Goal: Task Accomplishment & Management: Manage account settings

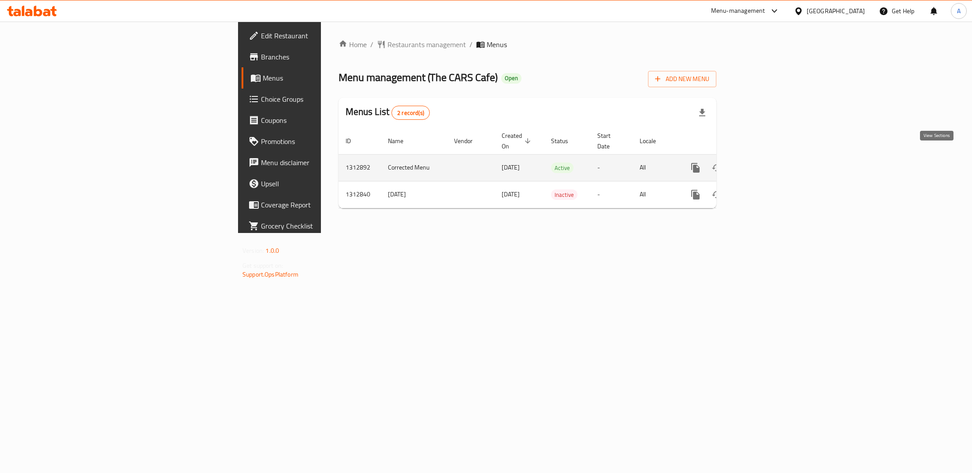
click at [764, 163] on icon "enhanced table" at bounding box center [759, 168] width 11 height 11
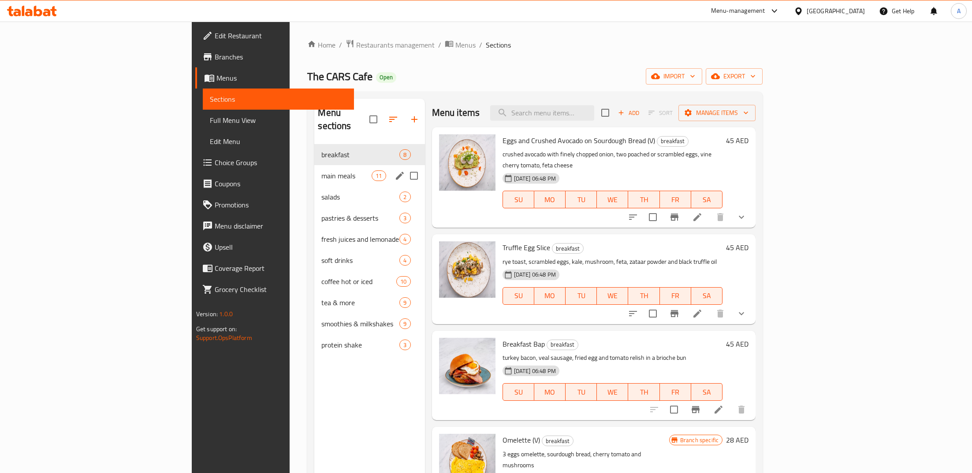
click at [321, 171] on span "main meals" at bounding box center [346, 176] width 50 height 11
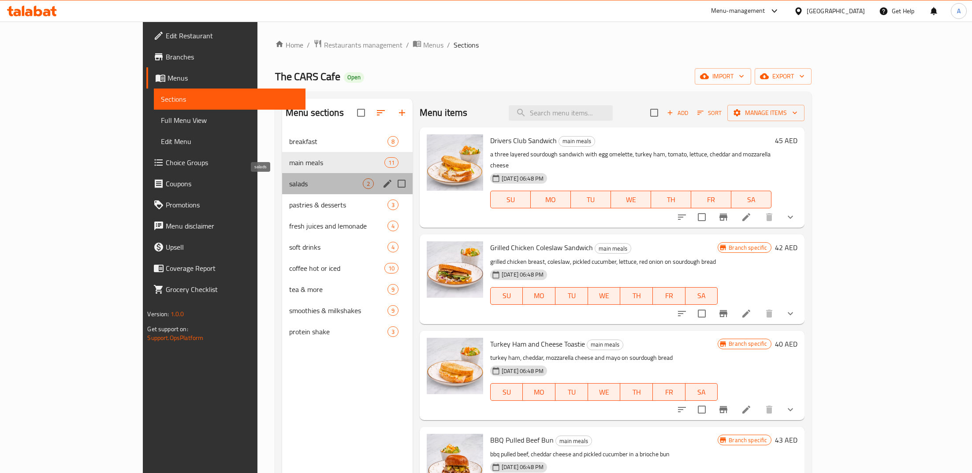
click at [289, 182] on span "salads" at bounding box center [326, 184] width 74 height 11
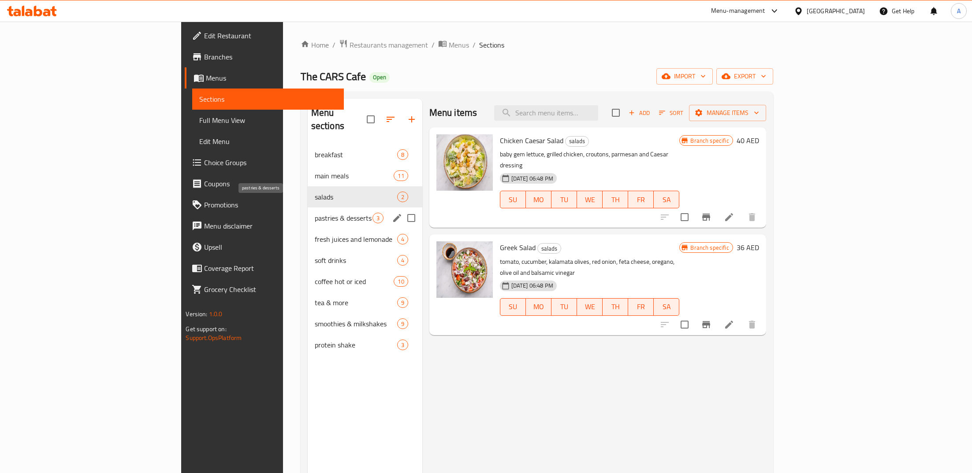
click at [315, 213] on span "pastries & desserts" at bounding box center [344, 218] width 58 height 11
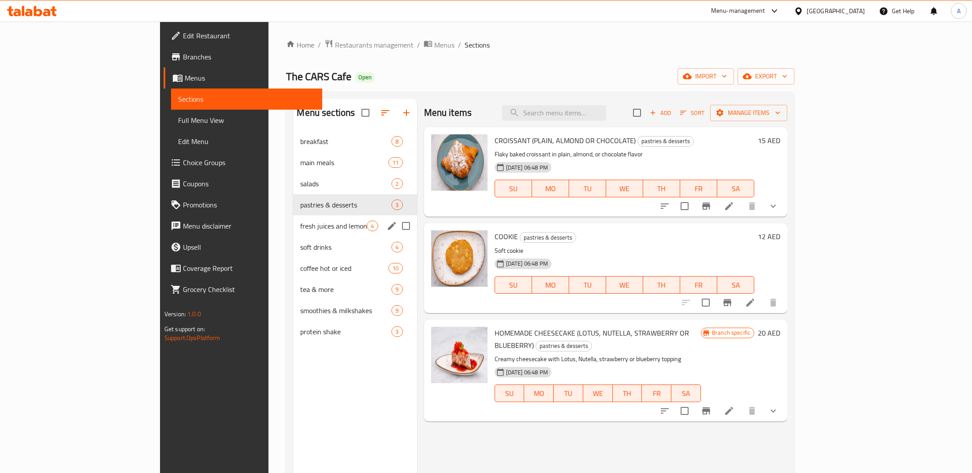
click at [293, 235] on div "fresh juices and lemonade 4" at bounding box center [354, 226] width 123 height 21
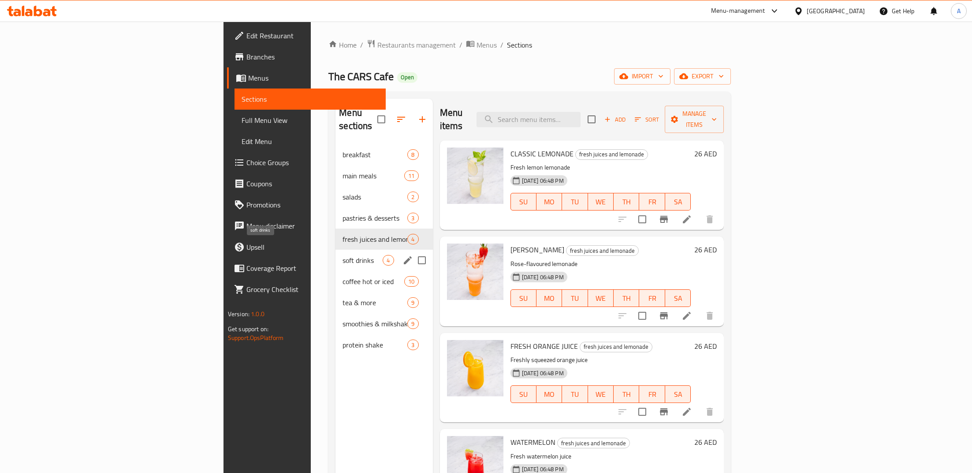
click at [343, 255] on span "soft drinks" at bounding box center [363, 260] width 40 height 11
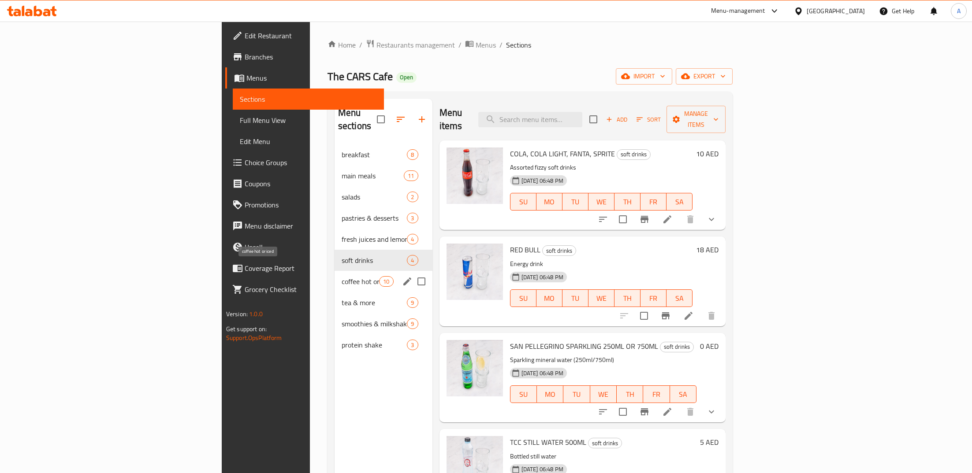
click at [342, 276] on span "coffee hot or iced" at bounding box center [360, 281] width 37 height 11
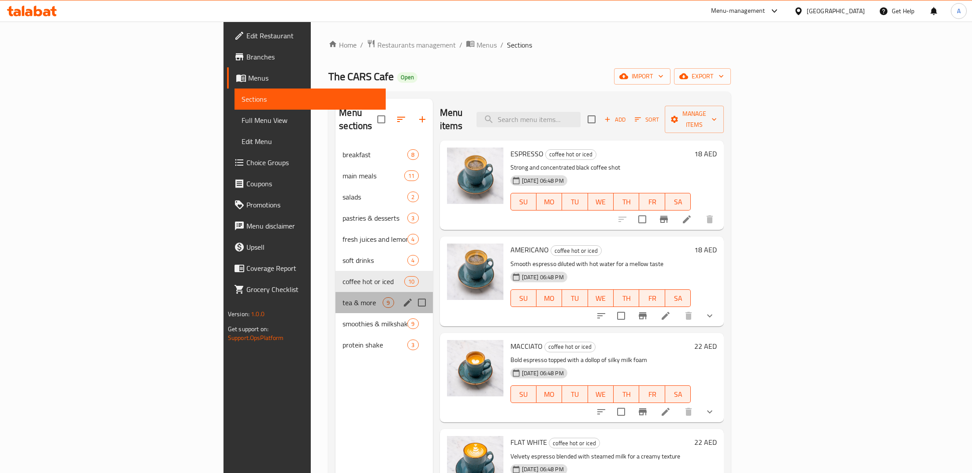
click at [335, 295] on div "tea & more 9" at bounding box center [383, 302] width 97 height 21
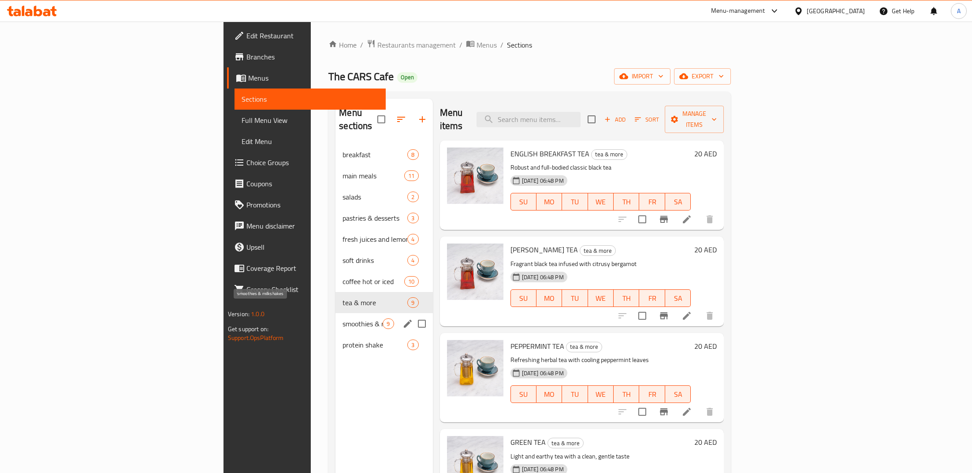
click at [343, 319] on span "smoothies & milkshakes" at bounding box center [363, 324] width 40 height 11
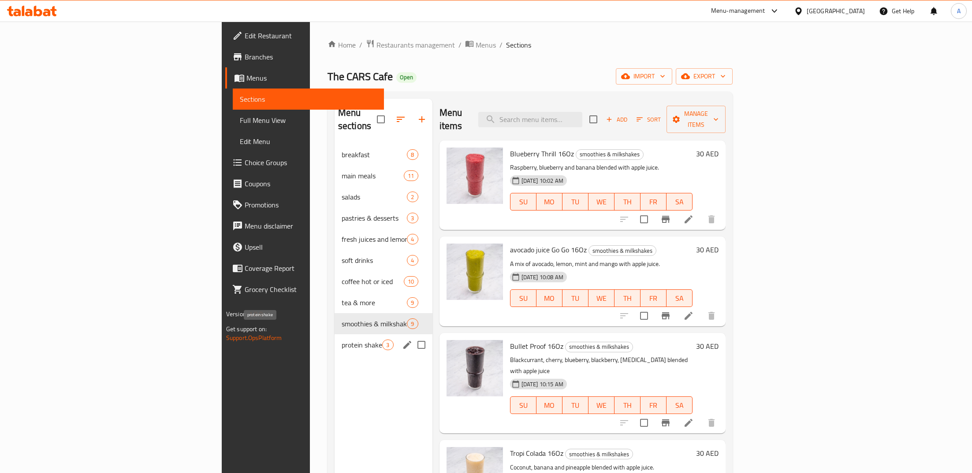
click at [342, 340] on span "protein shake" at bounding box center [362, 345] width 41 height 11
